Goal: Information Seeking & Learning: Learn about a topic

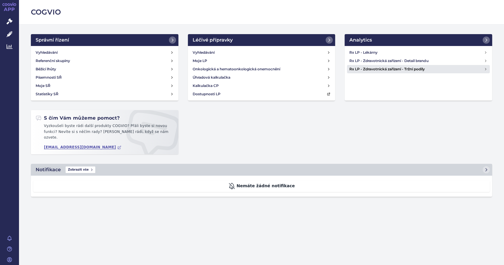
click at [389, 69] on h4 "Rx LP - Zdravotnická zařízení - Tržní podíly" at bounding box center [416, 69] width 134 height 6
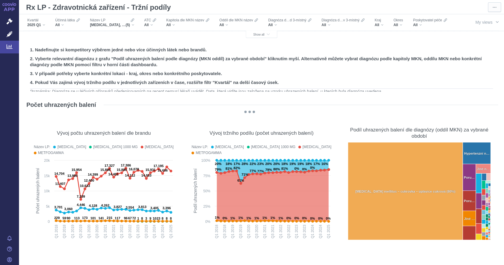
click at [418, 82] on h2 "4. Pokud Vás zajímá vývoj tržního podílu v jednotlivých zařízeních v čase, rozš…" at bounding box center [261, 82] width 463 height 6
click at [65, 26] on div "All" at bounding box center [67, 25] width 25 height 5
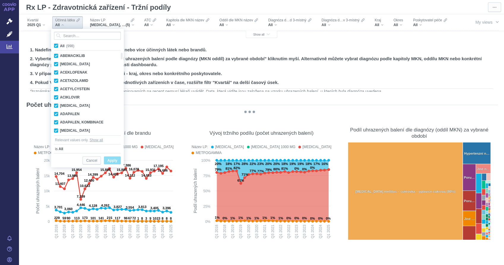
click at [60, 46] on span "All (998)" at bounding box center [67, 46] width 14 height 4
click at [60, 46] on input "All (998)" at bounding box center [62, 45] width 4 height 4
checkbox input "false"
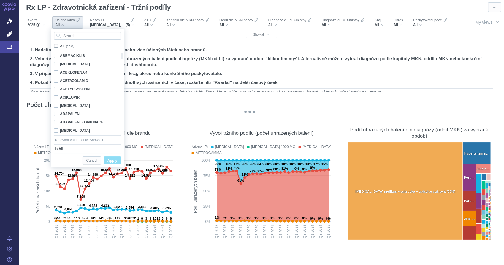
checkbox input "false"
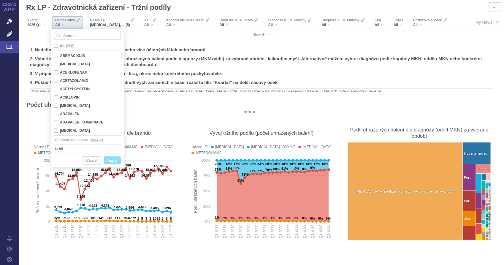
checkbox input "false"
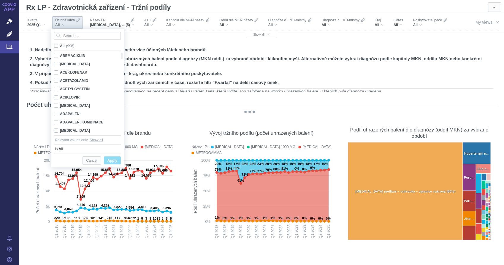
checkbox input "false"
click at [70, 36] on input "Search attribute values" at bounding box center [87, 36] width 67 height 8
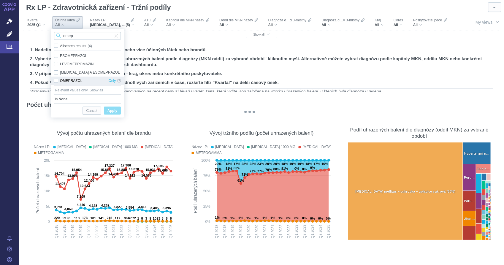
type input "omep"
click at [55, 82] on div "OMEPRAZOL Only" at bounding box center [87, 81] width 73 height 8
checkbox input "true"
click at [111, 114] on span "Apply" at bounding box center [112, 110] width 10 height 7
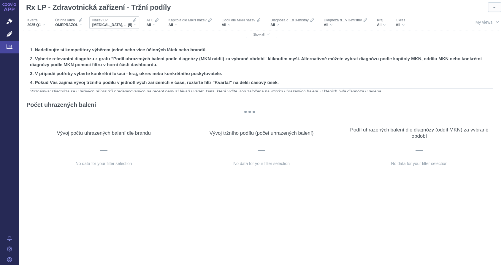
click at [135, 24] on div "GLUCOPHAGE, GLUCOPHAGE 1000 MG, GLUCOPHAGE XR, METFOGAMMA, METFOGAMMA 500 (5)" at bounding box center [114, 25] width 44 height 5
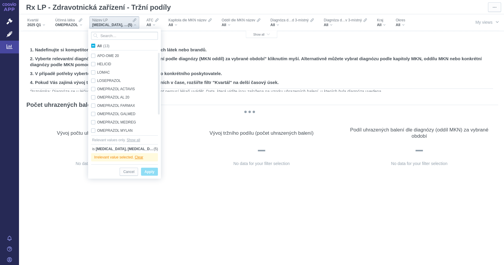
click at [97, 46] on span "All (13)" at bounding box center [103, 46] width 12 height 4
click at [97, 46] on input "All (13)" at bounding box center [99, 45] width 4 height 4
checkbox input "true"
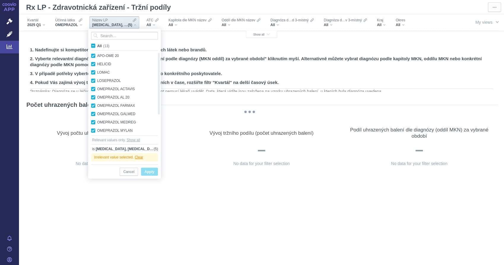
checkbox input "true"
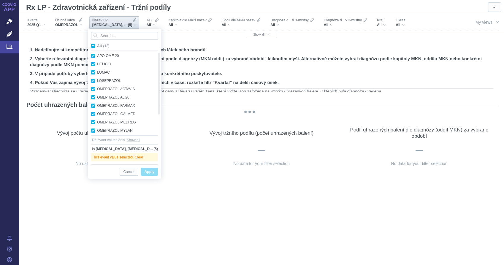
checkbox input "true"
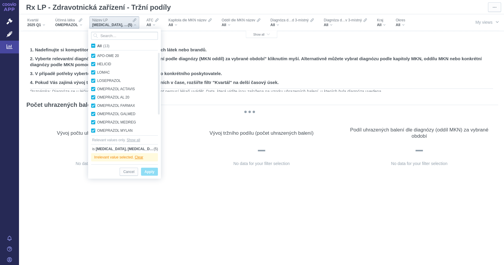
checkbox input "true"
click at [148, 173] on span "Apply" at bounding box center [149, 171] width 10 height 7
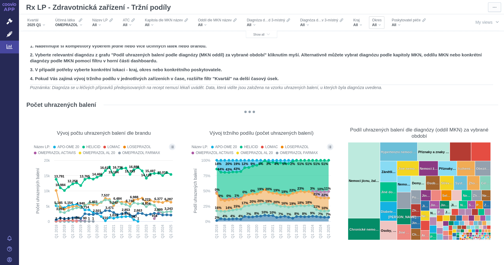
click at [379, 26] on div "All" at bounding box center [376, 25] width 9 height 5
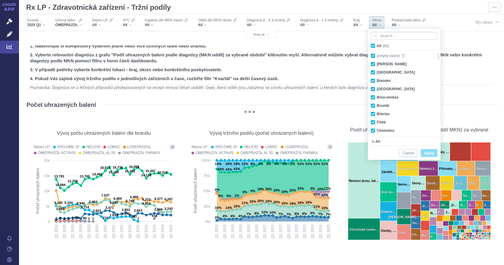
click at [376, 45] on span "All (88)" at bounding box center [382, 46] width 12 height 4
click at [376, 45] on input "All (88)" at bounding box center [378, 45] width 4 height 4
checkbox input "false"
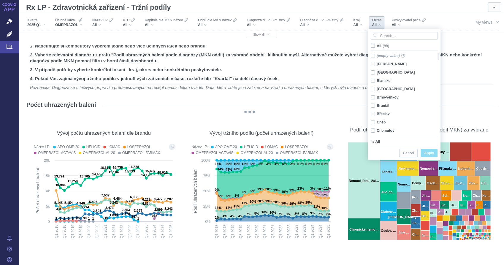
checkbox input "false"
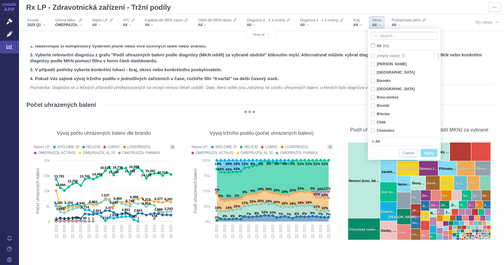
checkbox input "false"
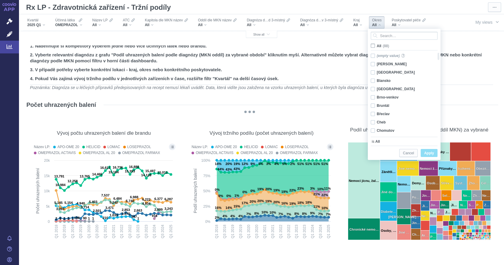
checkbox input "false"
click at [372, 64] on div "Benešov Only" at bounding box center [401, 64] width 68 height 8
checkbox input "true"
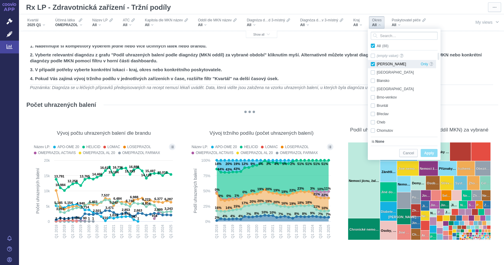
checkbox input "true"
drag, startPoint x: 429, startPoint y: 154, endPoint x: 415, endPoint y: 123, distance: 34.3
click at [429, 154] on span "Apply" at bounding box center [429, 152] width 10 height 7
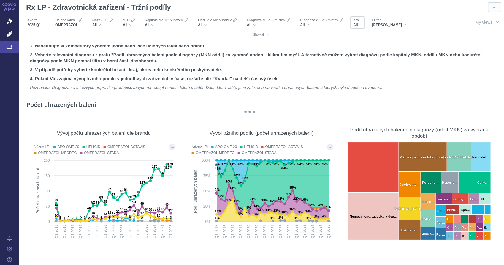
click at [361, 24] on div "Kraj All" at bounding box center [357, 22] width 15 height 12
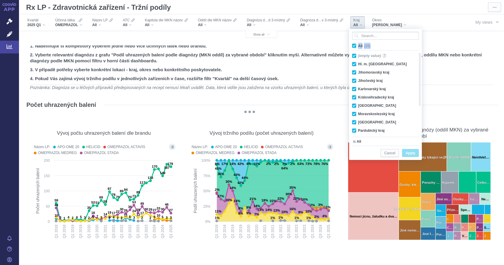
click at [358, 46] on span "All (15)" at bounding box center [364, 46] width 12 height 4
click at [358, 45] on span "All (15)" at bounding box center [364, 46] width 12 height 4
click at [358, 45] on input "All (15)" at bounding box center [360, 45] width 4 height 4
checkbox input "false"
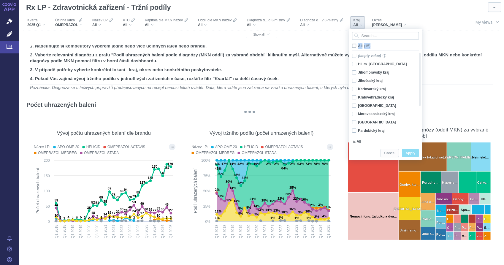
checkbox input "false"
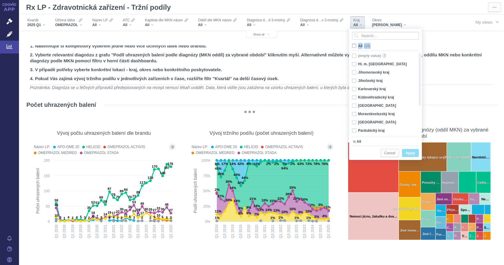
checkbox input "false"
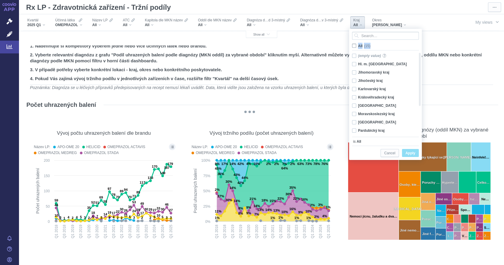
checkbox input "false"
click at [406, 114] on span "Only" at bounding box center [405, 114] width 7 height 8
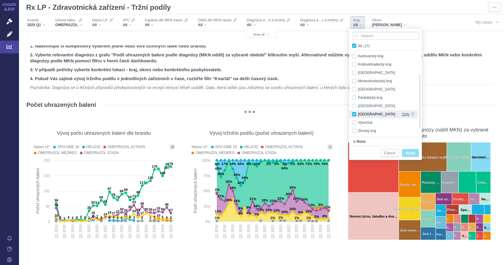
checkbox input "true"
click at [411, 153] on span "Apply" at bounding box center [410, 152] width 10 height 7
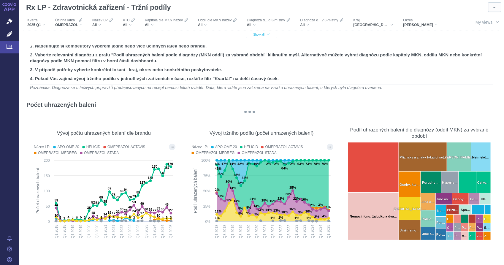
click at [260, 36] on span "Show all" at bounding box center [261, 34] width 17 height 3
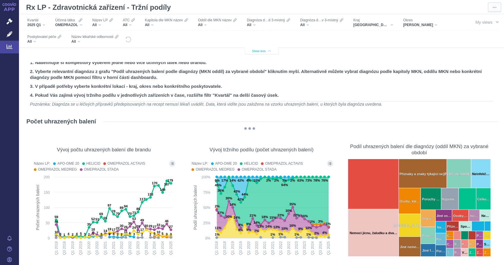
click at [268, 50] on icon "button" at bounding box center [269, 51] width 3 height 3
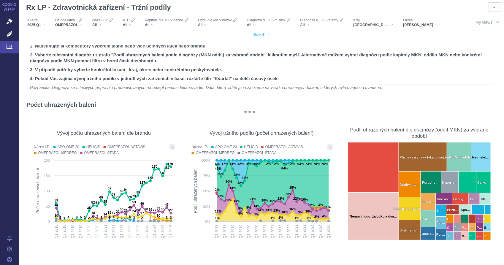
click at [259, 33] on span "Show all" at bounding box center [261, 34] width 17 height 3
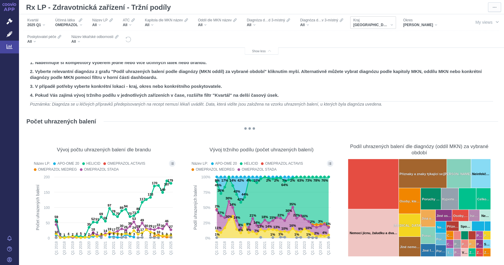
click at [377, 24] on span "Středočeský kraj" at bounding box center [371, 25] width 36 height 5
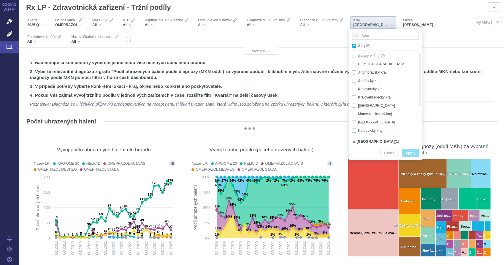
click at [358, 47] on span "All (15)" at bounding box center [364, 46] width 12 height 4
click at [358, 47] on input "All (15)" at bounding box center [360, 45] width 4 height 4
checkbox input "true"
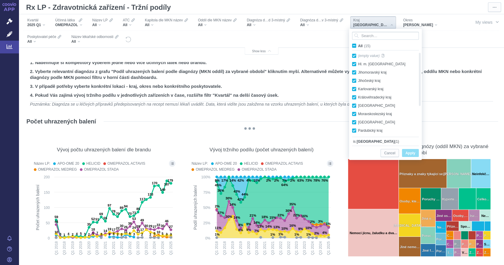
checkbox input "true"
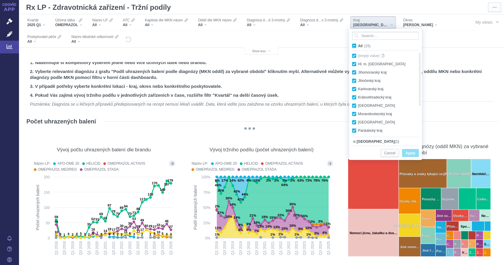
checkbox input "true"
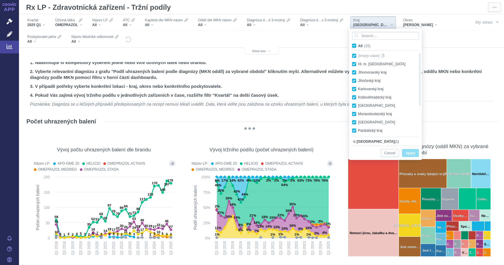
checkbox input "true"
click at [410, 152] on span "Apply" at bounding box center [410, 152] width 10 height 7
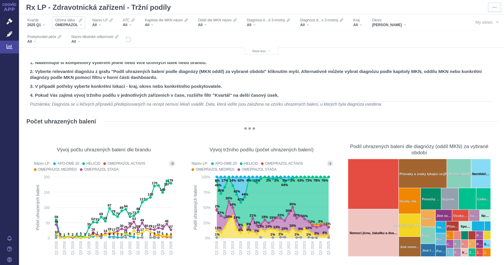
click at [78, 27] on div "OMEPRAZOL" at bounding box center [68, 25] width 27 height 5
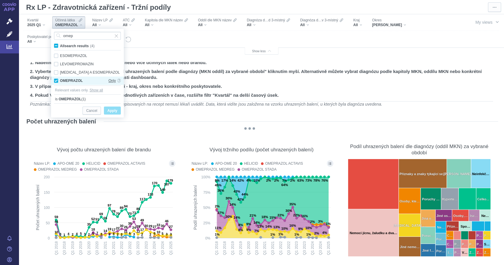
type input "omep"
click at [111, 83] on span "Only" at bounding box center [111, 81] width 7 height 8
click at [111, 81] on span "Only" at bounding box center [111, 81] width 7 height 8
click at [55, 82] on div "OMEPRAZOL Only" at bounding box center [87, 81] width 73 height 8
checkbox input "false"
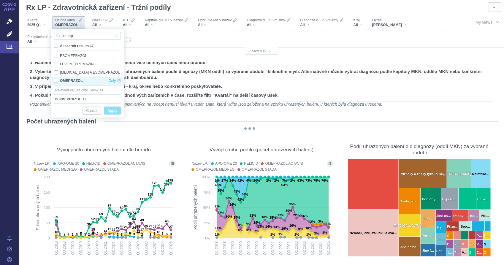
checkbox input "false"
click at [55, 82] on div "OMEPRAZOL Only" at bounding box center [87, 81] width 73 height 8
checkbox input "true"
click at [55, 82] on div "OMEPRAZOL Only" at bounding box center [87, 81] width 73 height 8
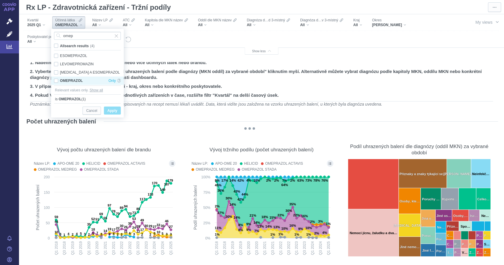
checkbox input "false"
click at [81, 36] on input "omep" at bounding box center [87, 36] width 67 height 8
click at [55, 80] on div "OMEPRAZOL Only" at bounding box center [87, 81] width 73 height 8
checkbox input "true"
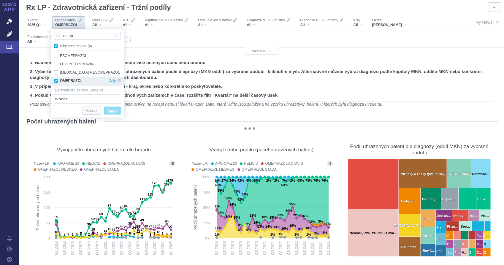
checkbox input "true"
click at [111, 80] on span "Only" at bounding box center [111, 81] width 7 height 8
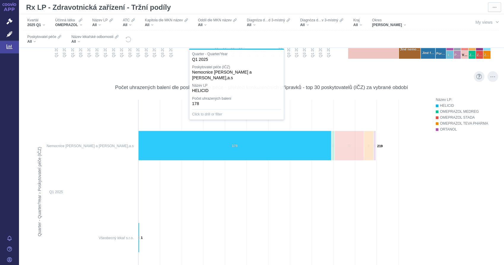
scroll to position [230, 0]
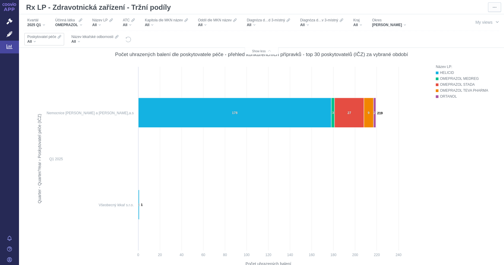
click at [61, 39] on div "All" at bounding box center [44, 41] width 34 height 5
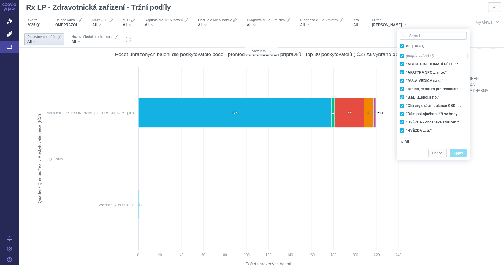
click at [460, 173] on div "Název LP: HELICID OMEPRAZOL MEDREG OMEPRAZOL STADA OMEPRAZOL TEVA PHARMA ORTANOL" at bounding box center [463, 165] width 56 height 202
